Goal: Transaction & Acquisition: Purchase product/service

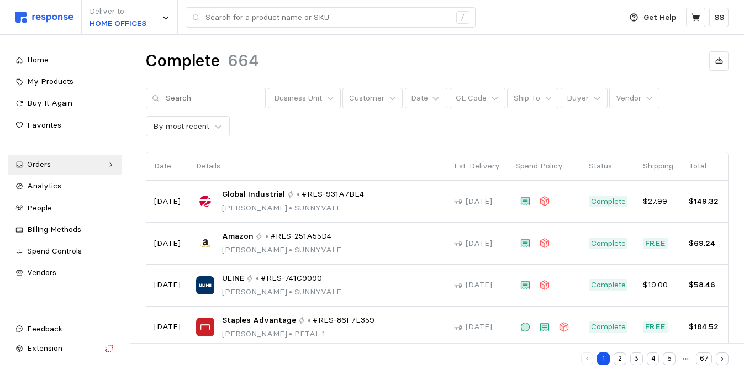
click at [367, 138] on div "Complete 664 Business Unit Customer Date GL Code Ship To Buyer Vendor By most r…" at bounding box center [437, 341] width 614 height 612
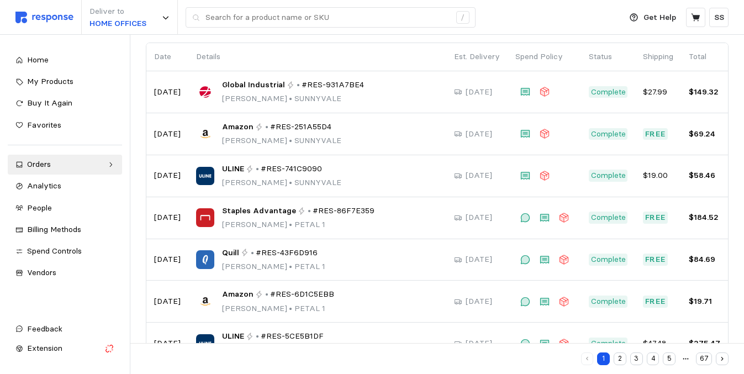
scroll to position [111, 0]
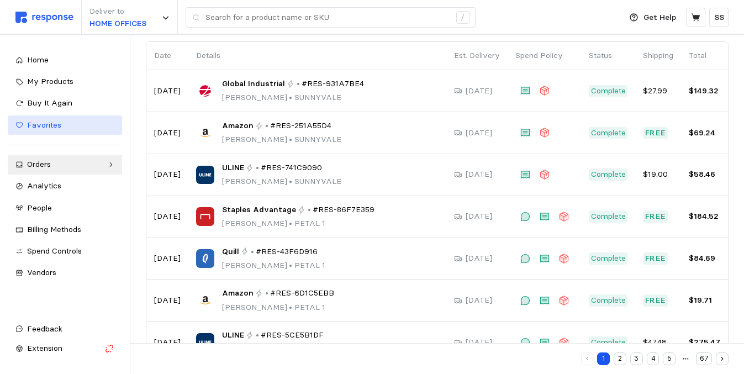
click at [68, 129] on div "Favorites" at bounding box center [70, 125] width 87 height 12
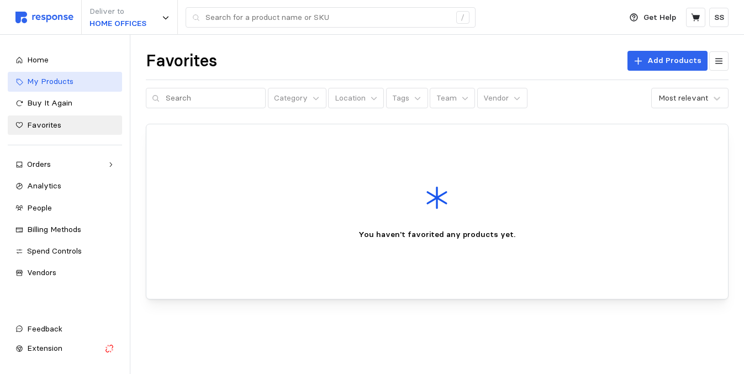
click at [67, 80] on span "My Products" at bounding box center [50, 81] width 46 height 10
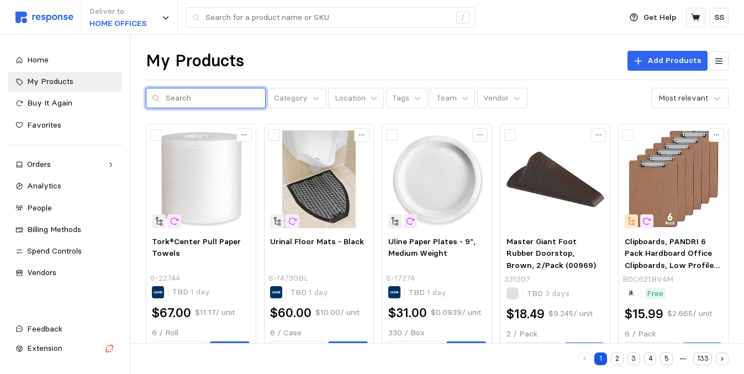
click at [190, 99] on input "text" at bounding box center [213, 98] width 94 height 20
type input "Uline"
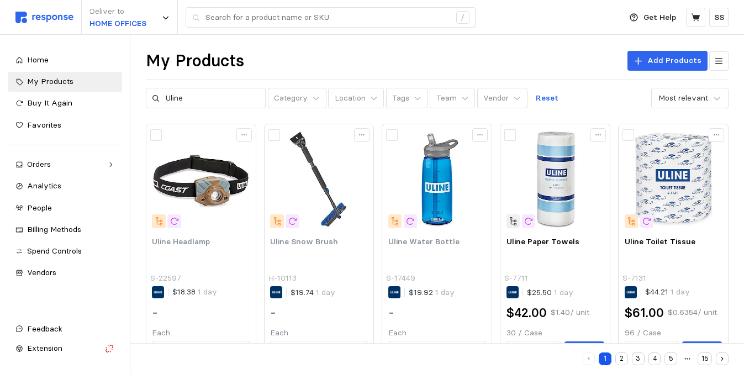
click at [310, 61] on div "My Products Add Products" at bounding box center [437, 61] width 583 height 22
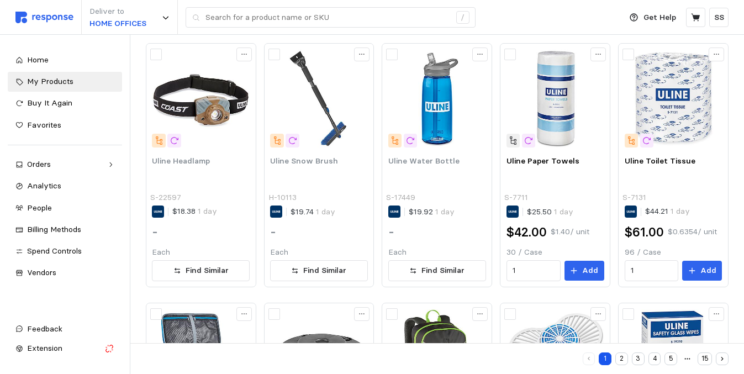
scroll to position [29, 0]
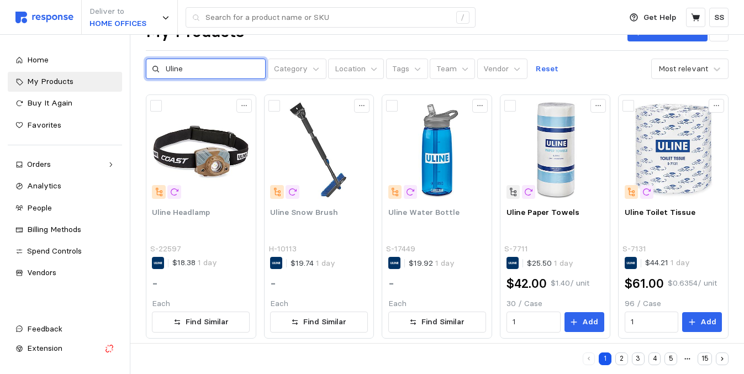
drag, startPoint x: 187, startPoint y: 70, endPoint x: 146, endPoint y: 66, distance: 41.1
click at [146, 66] on div "Uline" at bounding box center [206, 69] width 120 height 21
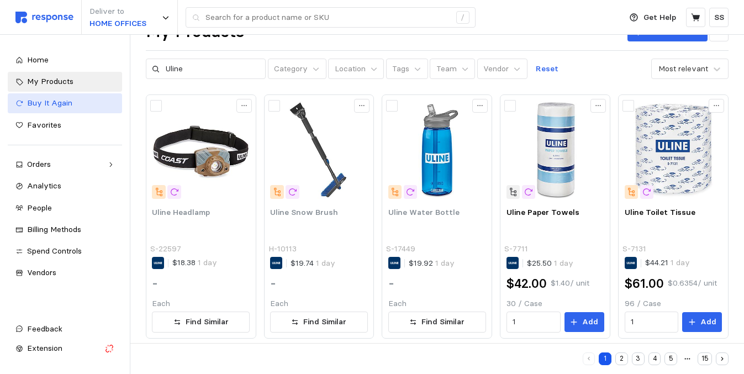
click at [70, 100] on span "Buy It Again" at bounding box center [49, 103] width 45 height 10
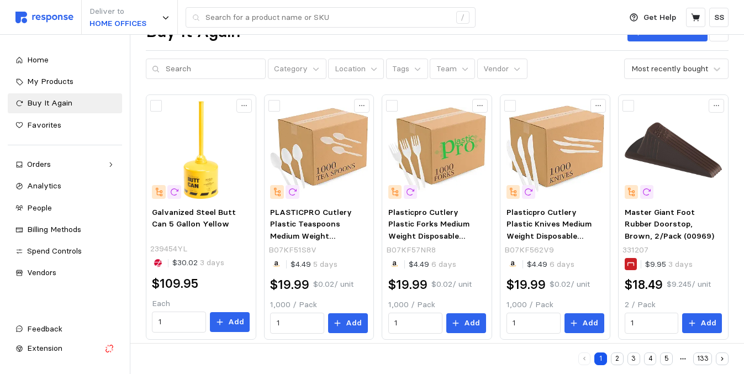
click at [554, 61] on div "Category Location Tags Team Vendor Most recently bought" at bounding box center [437, 69] width 583 height 21
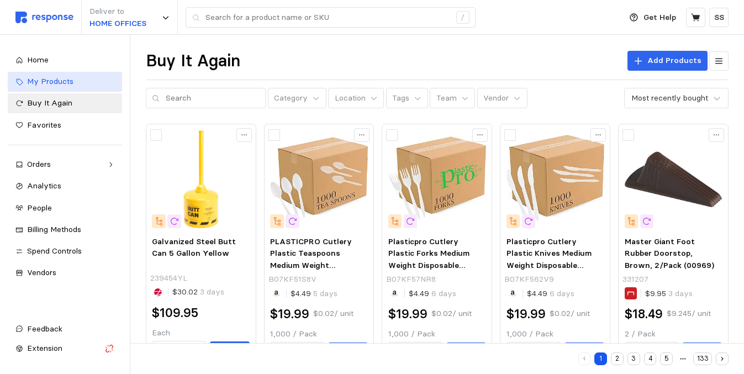
click at [66, 87] on div "My Products" at bounding box center [70, 82] width 87 height 12
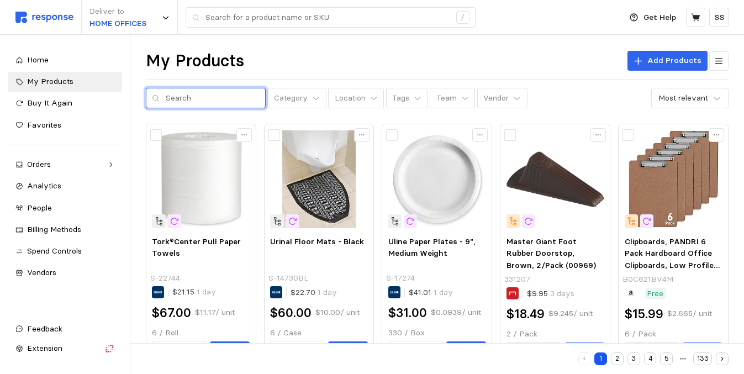
click at [177, 97] on input "text" at bounding box center [213, 98] width 94 height 20
type input "sauk"
drag, startPoint x: 195, startPoint y: 98, endPoint x: 159, endPoint y: 98, distance: 36.5
click at [159, 98] on div "sauk" at bounding box center [206, 98] width 120 height 21
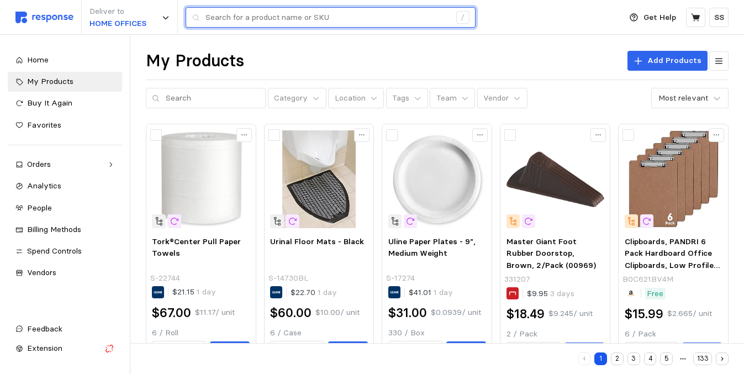
click at [234, 18] on input "text" at bounding box center [328, 18] width 245 height 20
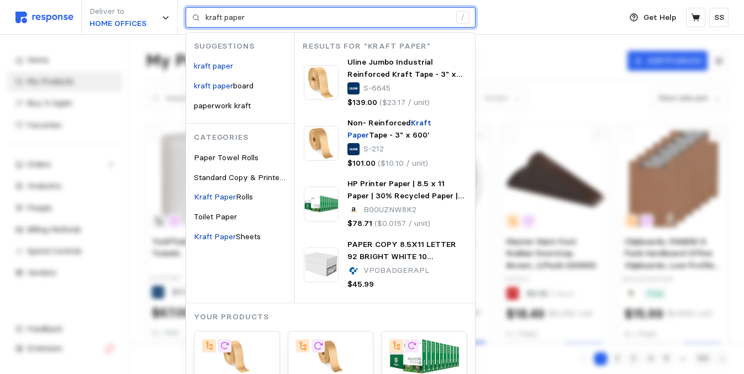
click at [344, 310] on div "Your Products Uline Jumbo Industrial Reinforced Kraft Tape - 3" x 900' S-6645 N…" at bounding box center [330, 366] width 289 height 127
drag, startPoint x: 251, startPoint y: 25, endPoint x: 202, endPoint y: 18, distance: 50.3
click at [202, 18] on div "kraft paper /" at bounding box center [331, 17] width 290 height 21
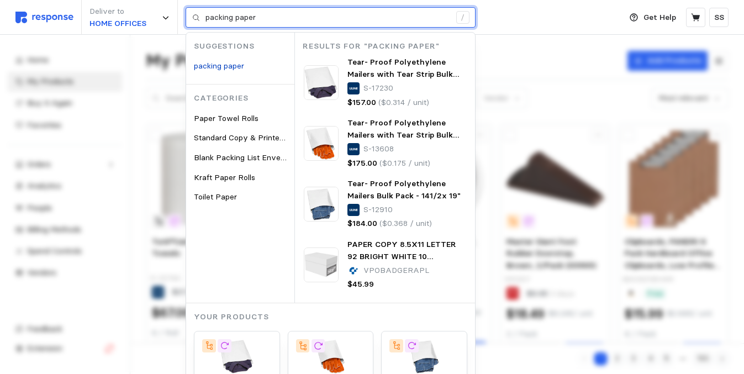
type input "packing paper"
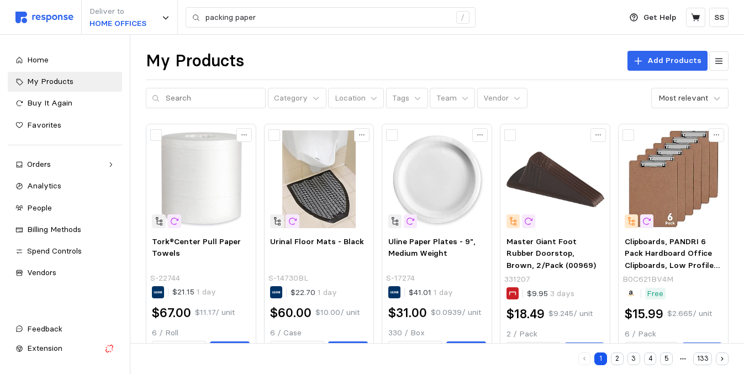
click at [574, 25] on div "Deliver to HOME OFFICES packing paper /" at bounding box center [315, 17] width 600 height 35
click at [186, 97] on input "text" at bounding box center [213, 98] width 94 height 20
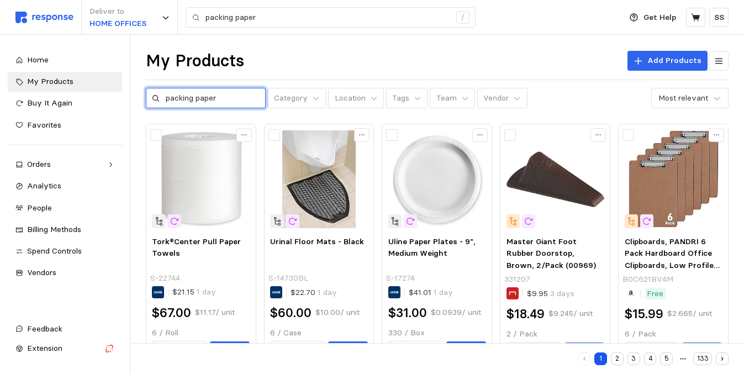
type input "packing paper"
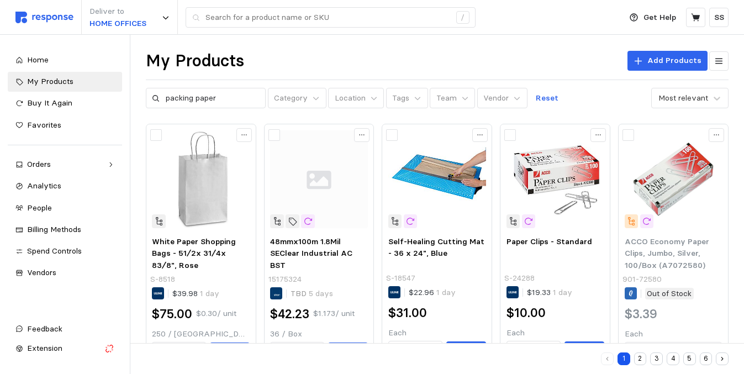
click at [313, 66] on div "My Products Add Products" at bounding box center [437, 61] width 583 height 22
drag, startPoint x: 216, startPoint y: 98, endPoint x: 153, endPoint y: 96, distance: 63.0
click at [153, 96] on div "packing paper" at bounding box center [206, 98] width 120 height 21
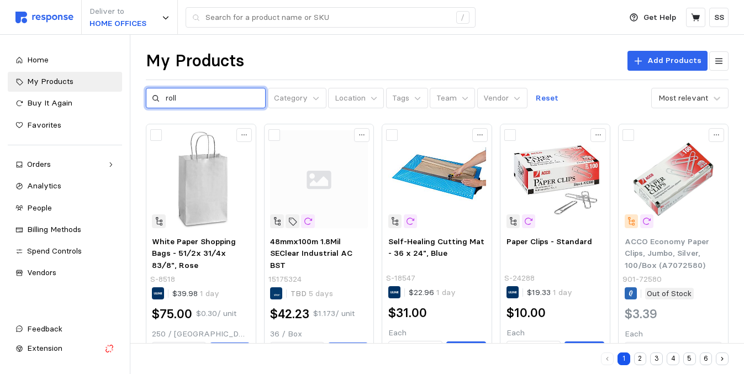
type input "roll"
